Goal: Information Seeking & Learning: Learn about a topic

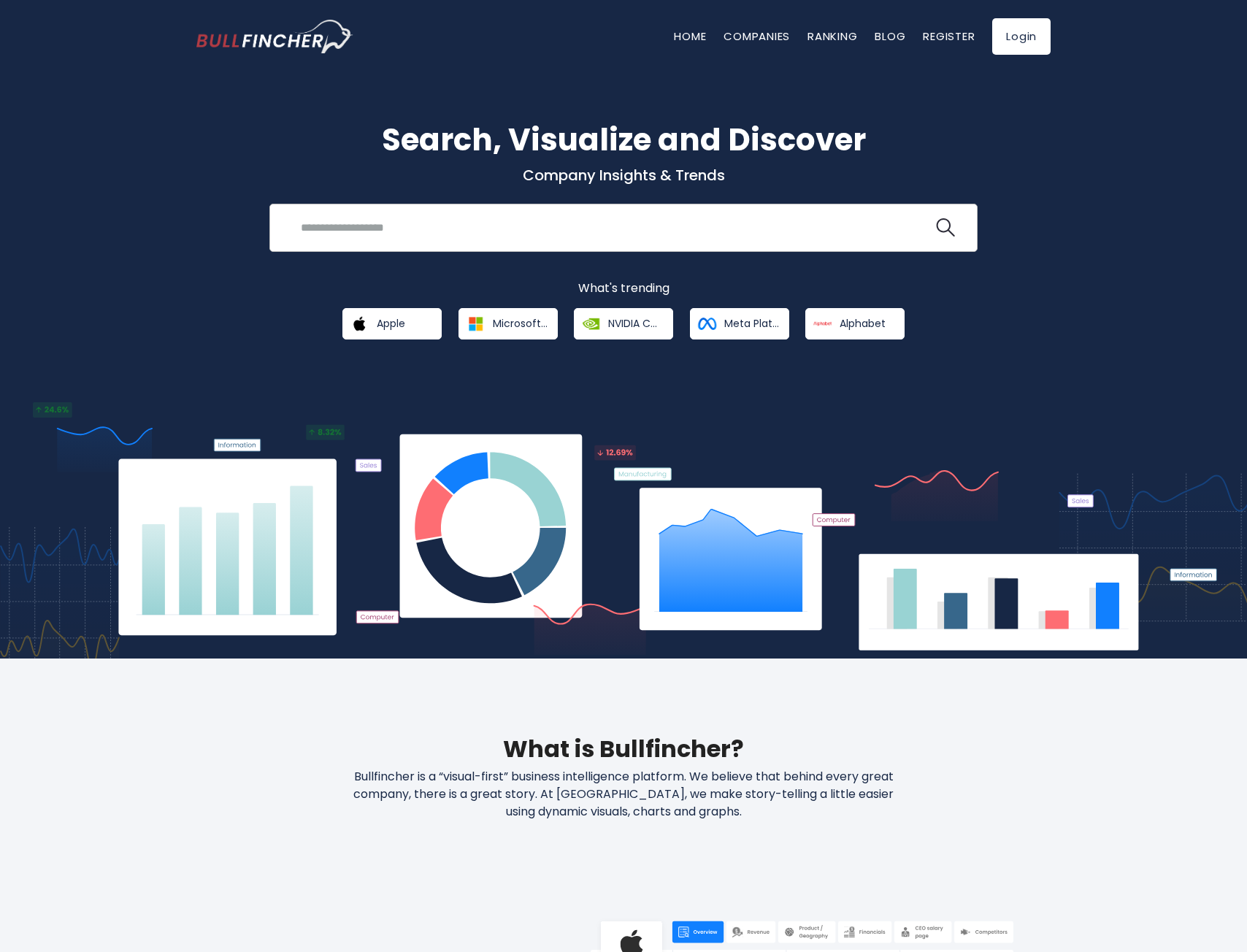
click at [512, 219] on input "search" at bounding box center [612, 227] width 641 height 27
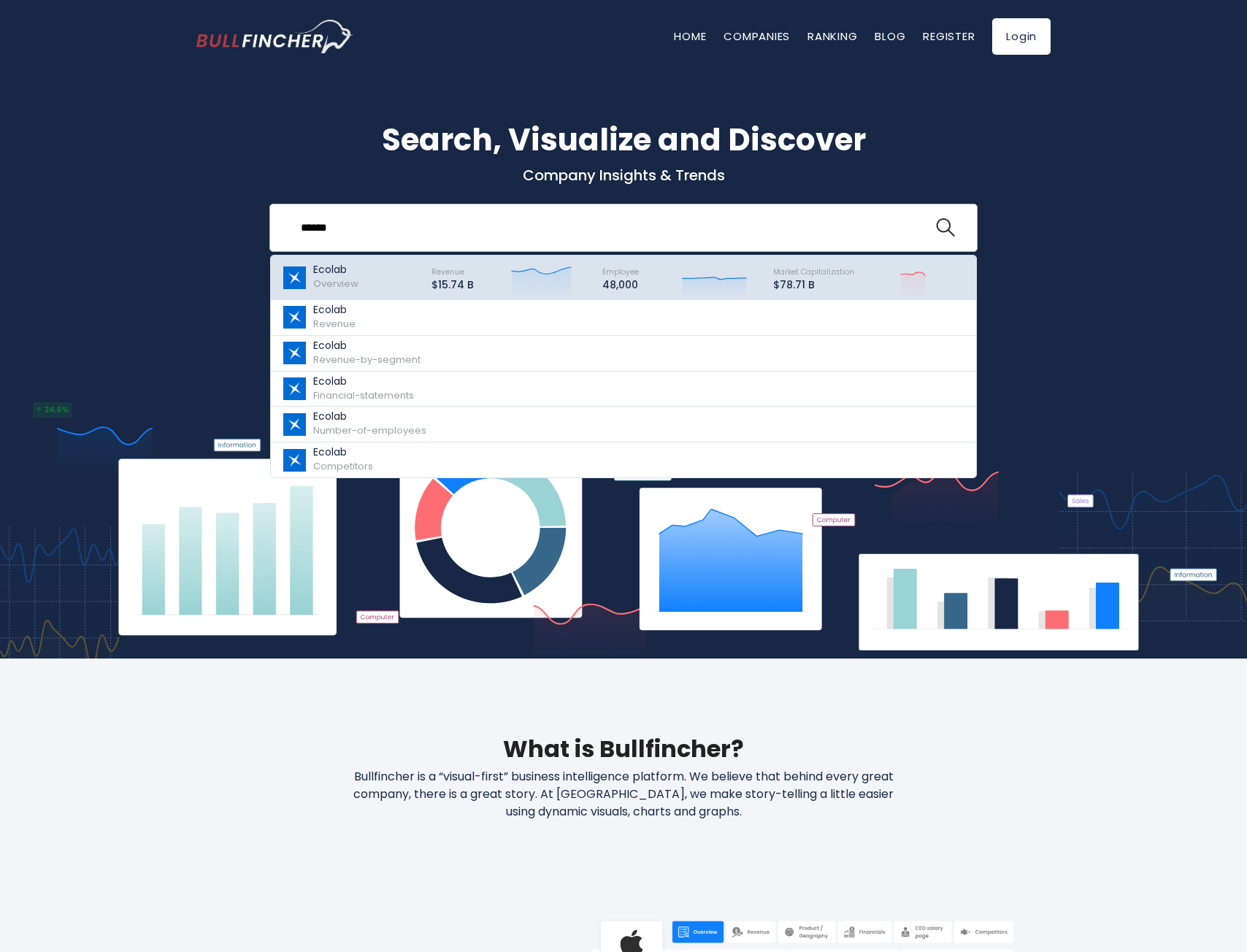
type input "******"
click at [494, 284] on div "Revenue $15.74 B Created with Highcharts 12.1.2" at bounding box center [504, 278] width 171 height 37
click at [362, 282] on div "Ecolab Overview" at bounding box center [350, 278] width 137 height 37
